Goal: Information Seeking & Learning: Learn about a topic

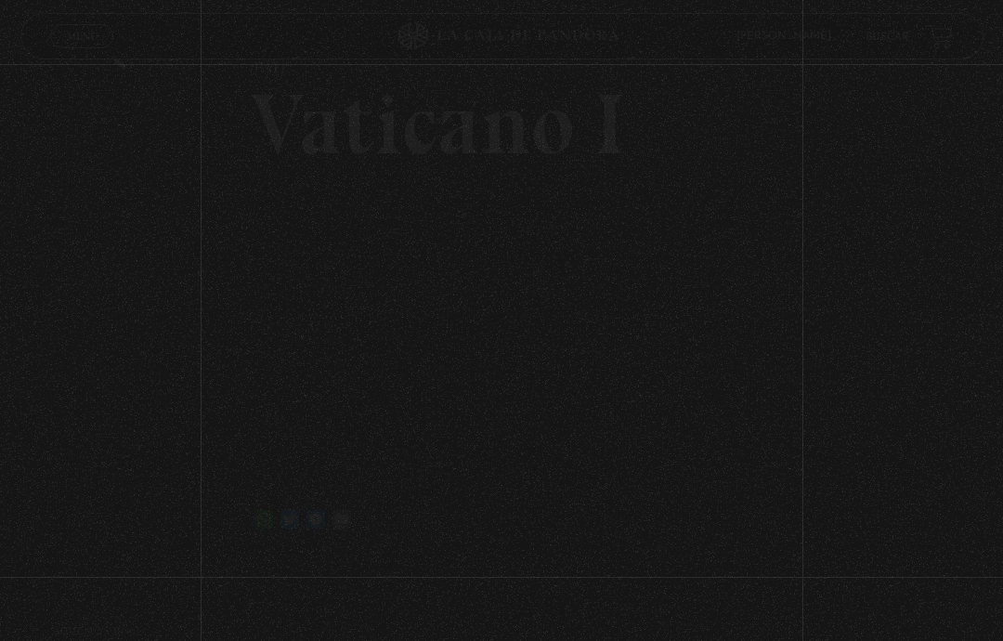
scroll to position [84, 0]
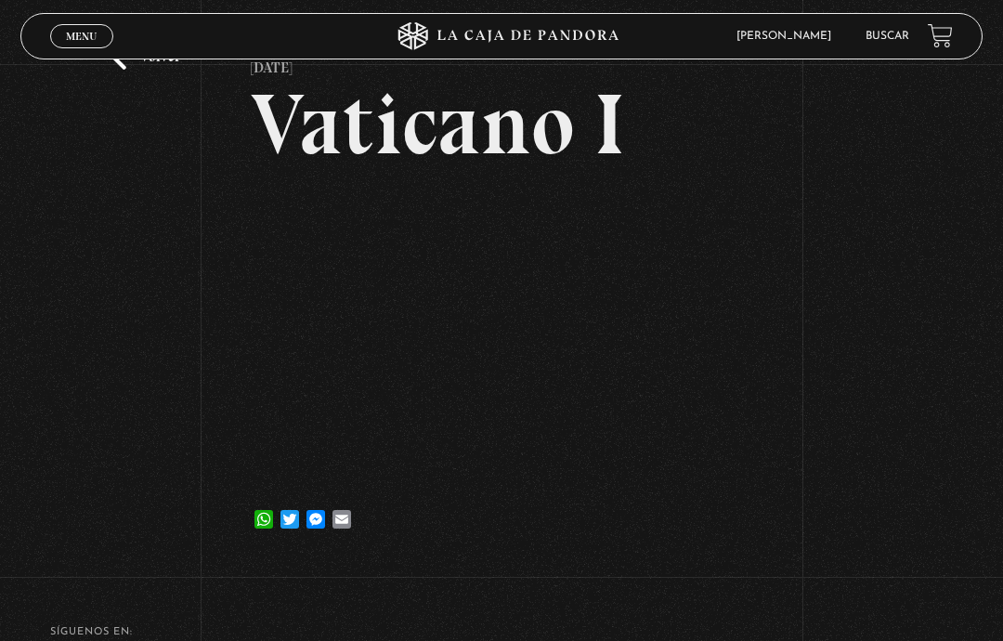
click at [882, 35] on link "Buscar" at bounding box center [888, 36] width 44 height 11
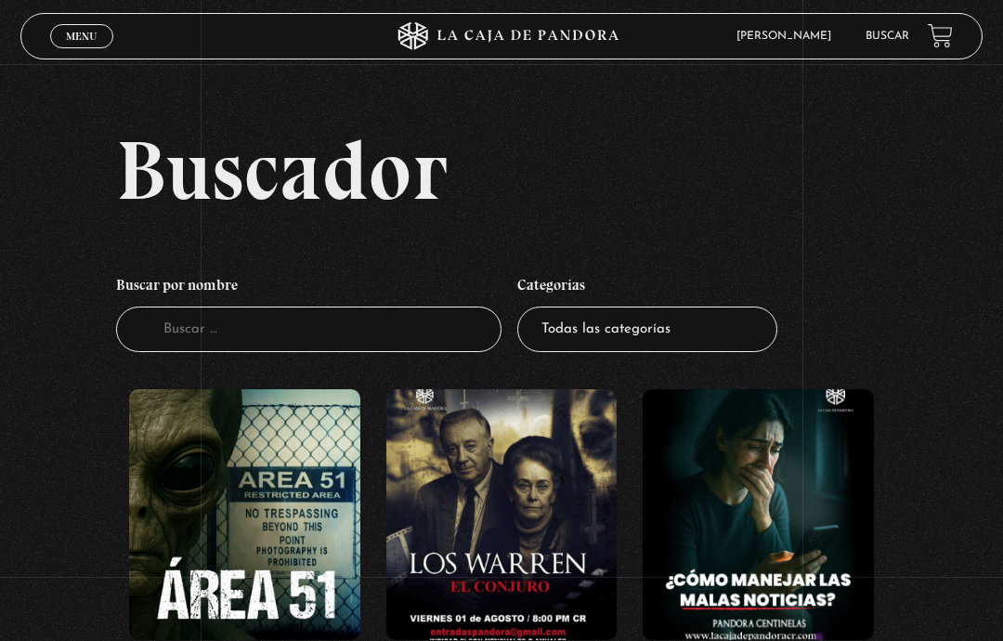
click at [697, 343] on select "Todas las categorías 11:11 Humanitario (1) Amo los [DATE] (2) Análisis de serie…" at bounding box center [647, 330] width 260 height 46
select select "regulares"
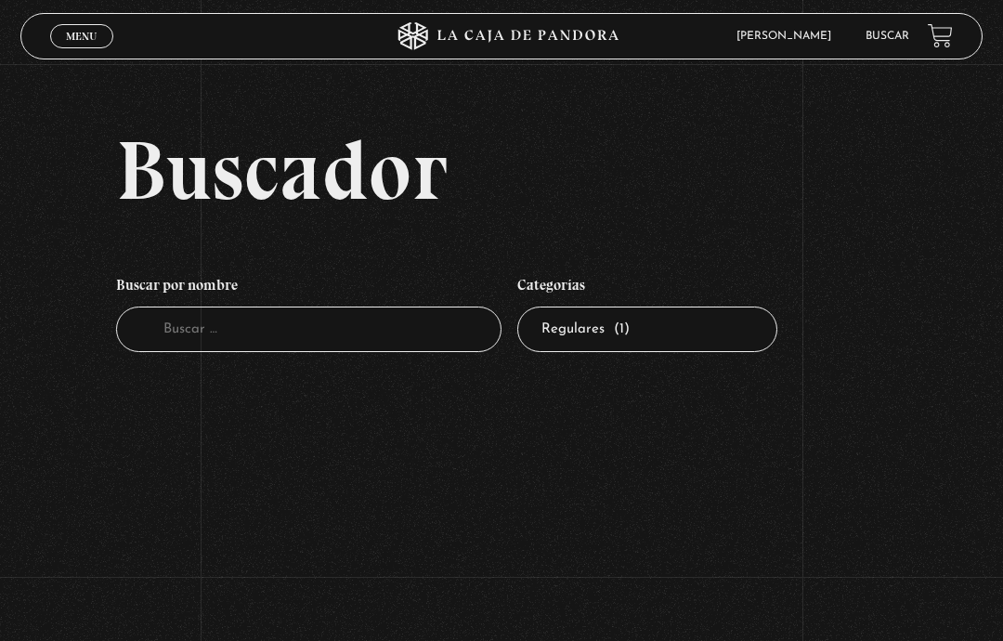
click at [885, 36] on link "Buscar" at bounding box center [888, 36] width 44 height 11
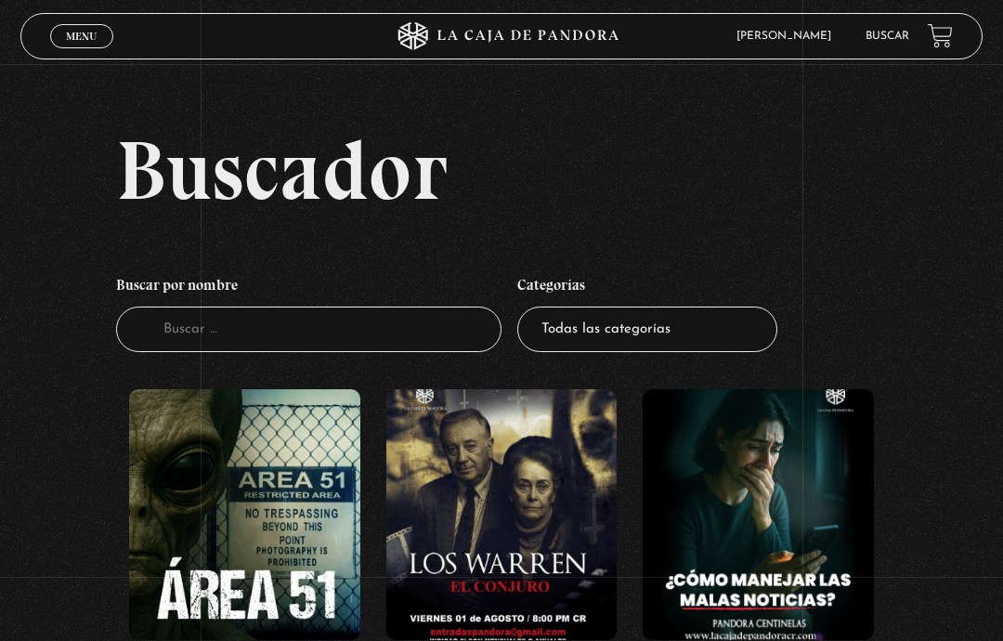
click at [712, 349] on select "Todas las categorías 11:11 Humanitario (1) Amo los [DATE] (2) Análisis de serie…" at bounding box center [647, 330] width 260 height 46
select select "series-y-peliculas"
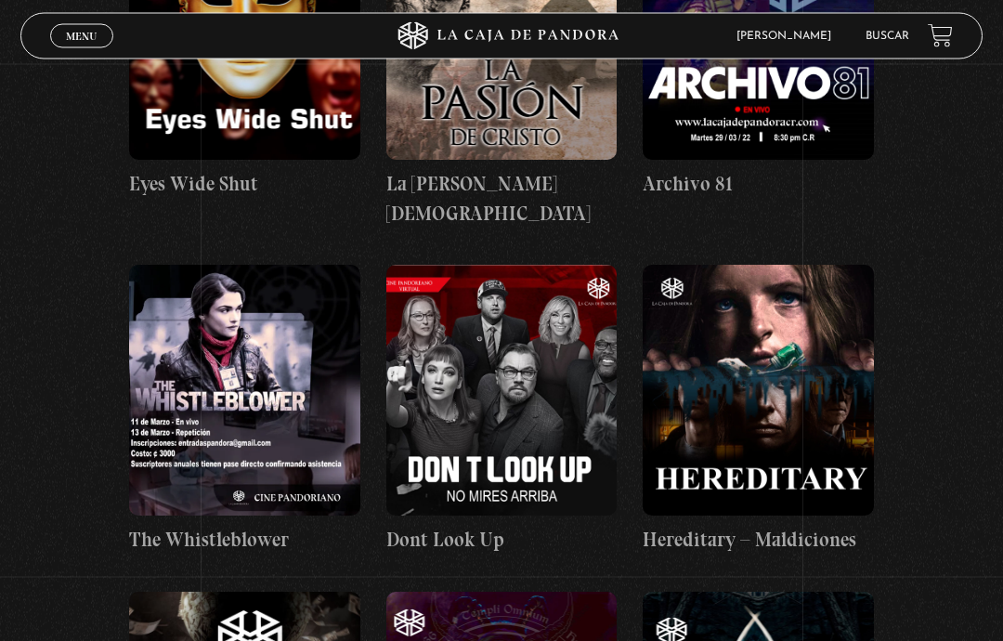
scroll to position [1725, 0]
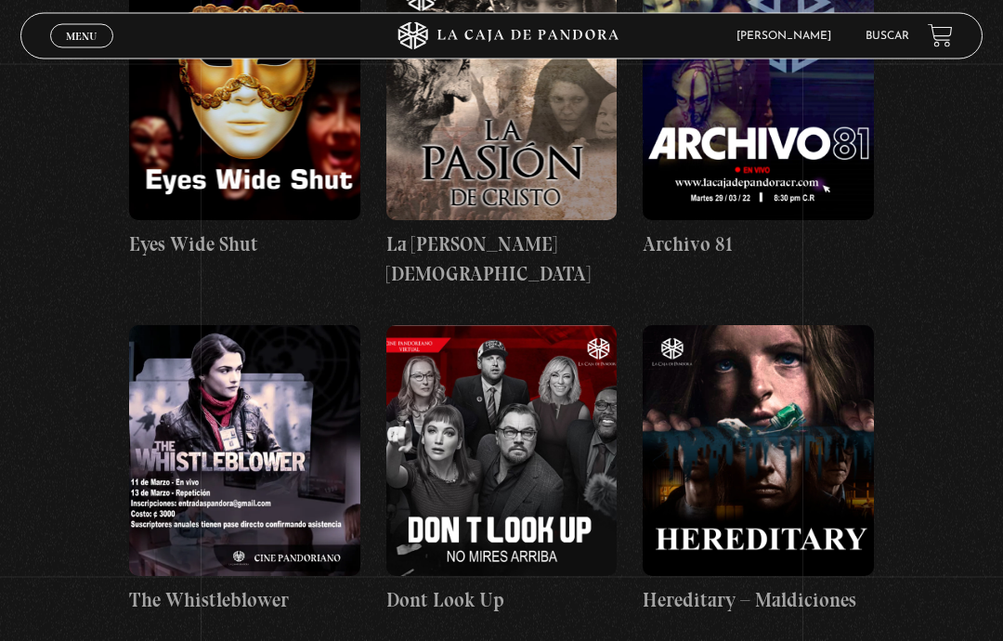
click at [884, 32] on link "Buscar" at bounding box center [888, 36] width 44 height 11
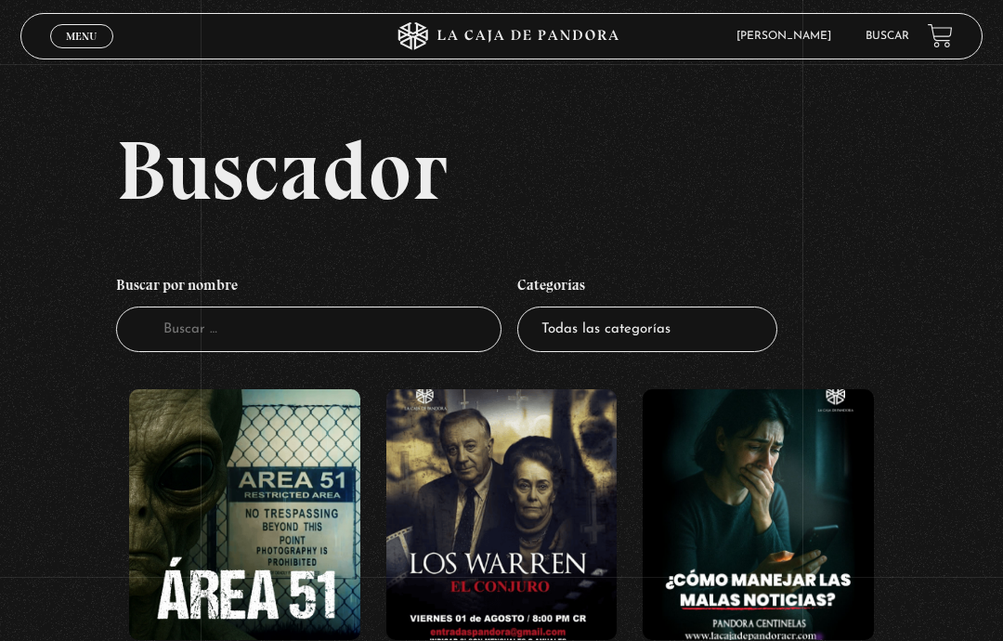
click at [722, 340] on select "Todas las categorías 11:11 Humanitario (1) Amo los Lunes (2) Análisis de series…" at bounding box center [647, 330] width 260 height 46
select select "centinelas"
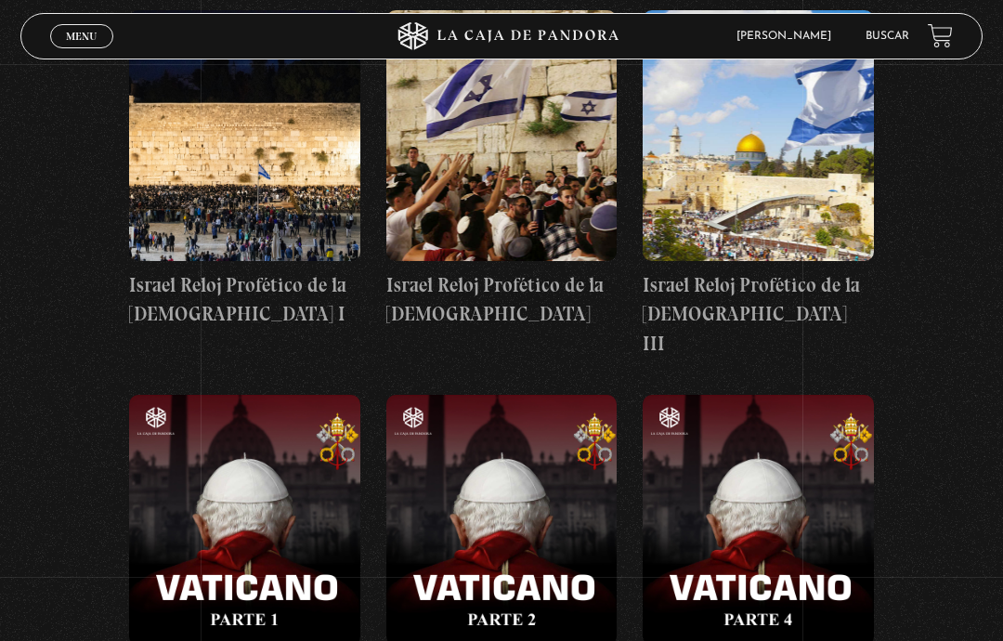
scroll to position [12390, 0]
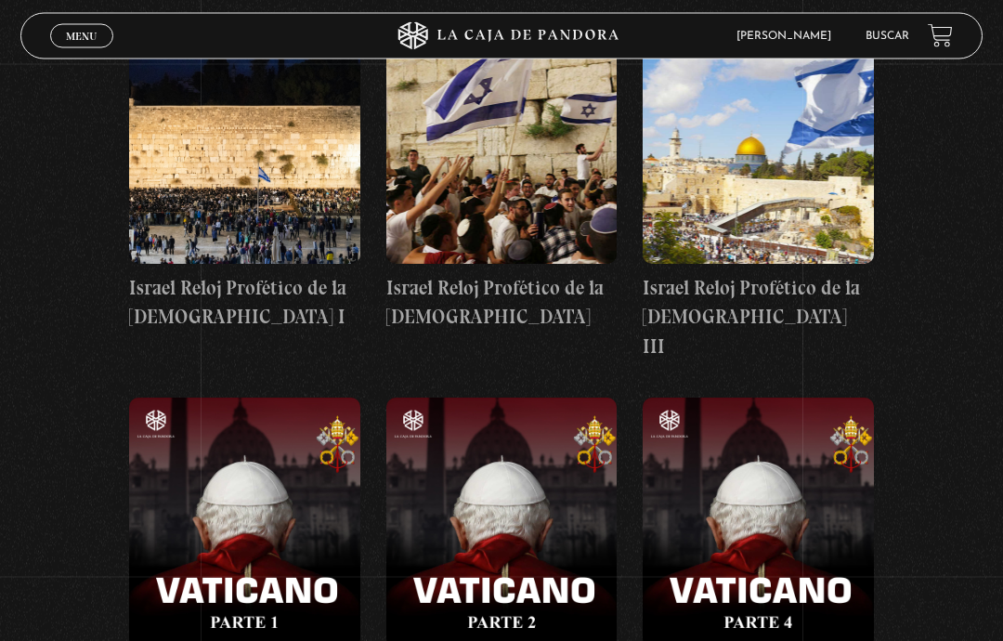
click at [526, 399] on figure at bounding box center [501, 524] width 231 height 251
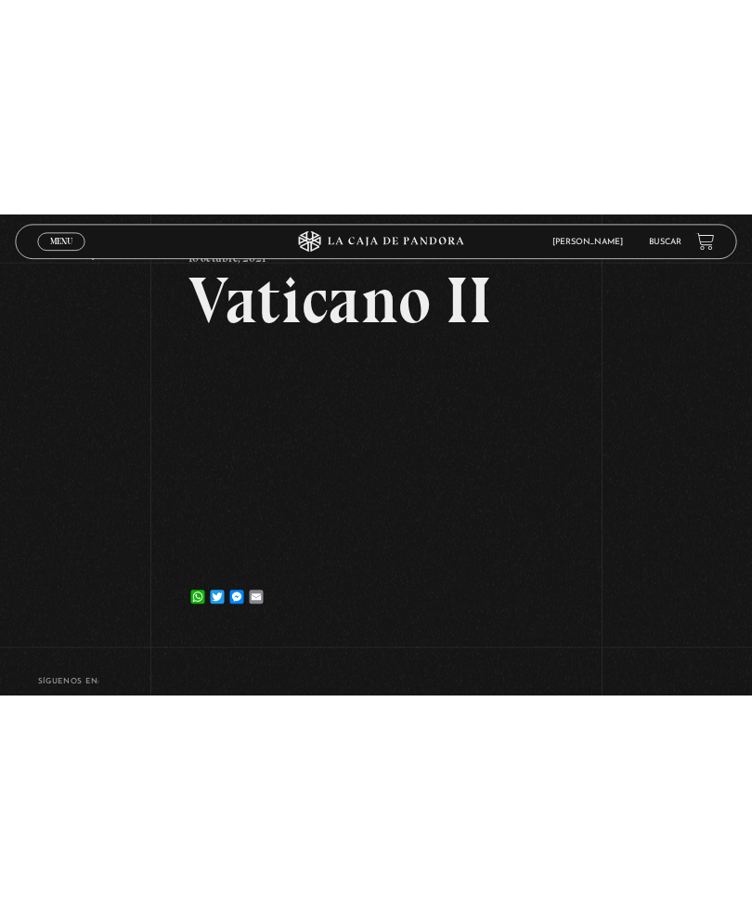
scroll to position [10, 0]
